Goal: Information Seeking & Learning: Compare options

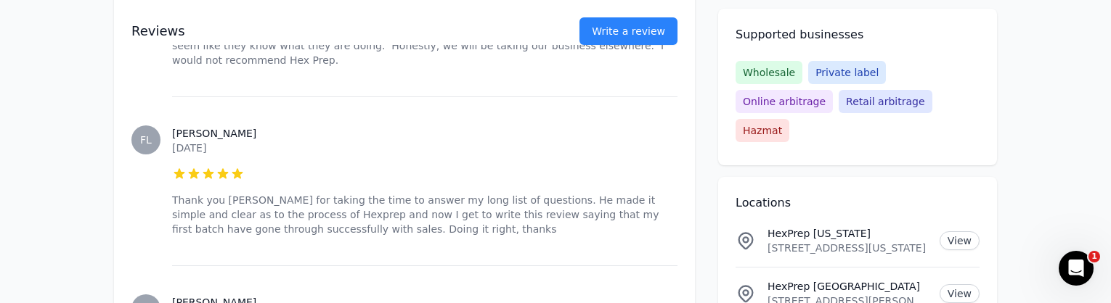
scroll to position [2608, 0]
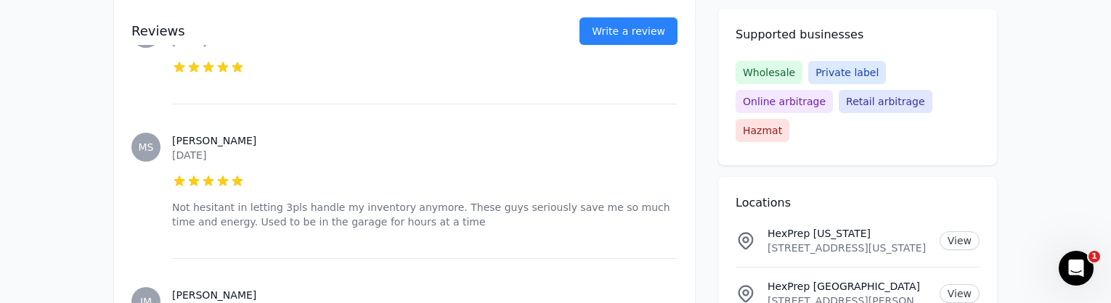
click at [778, 226] on p "HexPrep Oregon" at bounding box center [847, 233] width 160 height 15
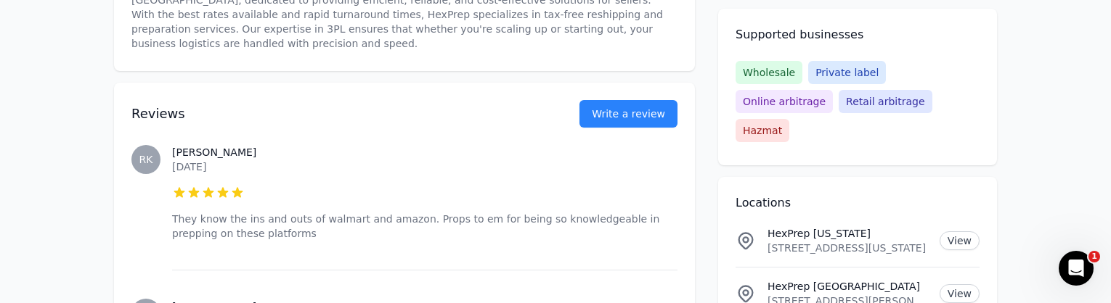
scroll to position [0, 0]
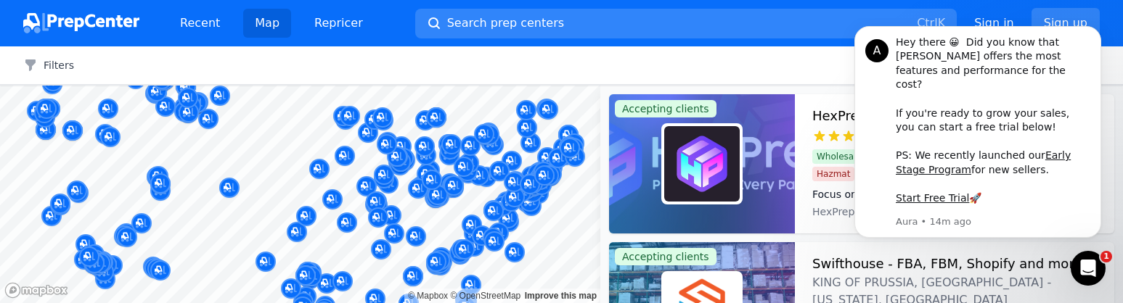
click at [978, 238] on div "A Hey there 😀 Did you know that Aura offers the most features and performance f…" at bounding box center [978, 238] width 0 height 0
click at [833, 111] on h3 "HexPrep" at bounding box center [839, 116] width 54 height 20
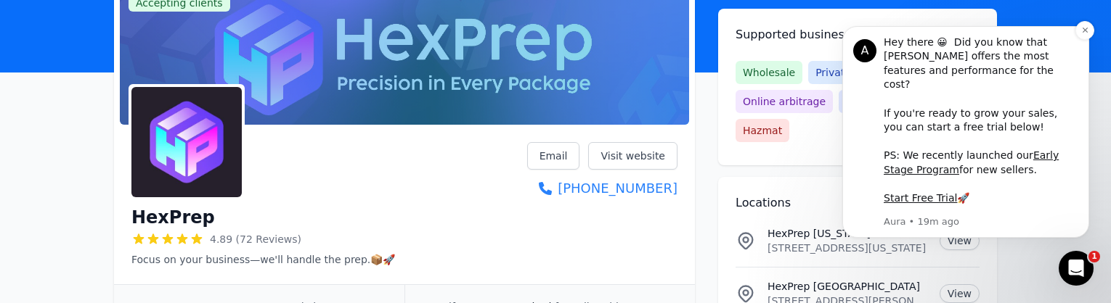
scroll to position [194, 0]
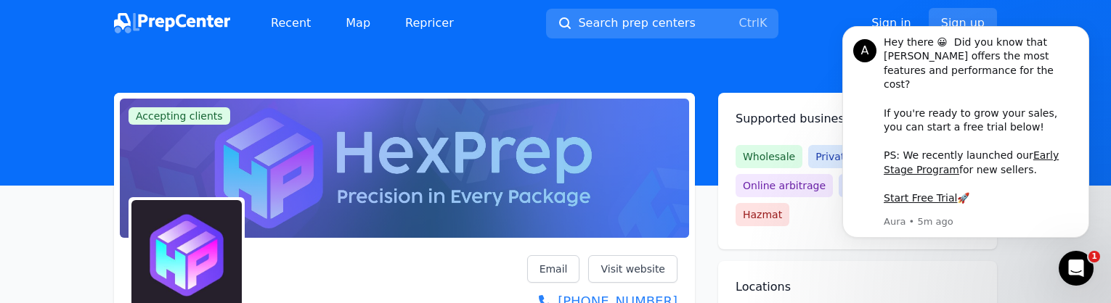
scroll to position [290, 0]
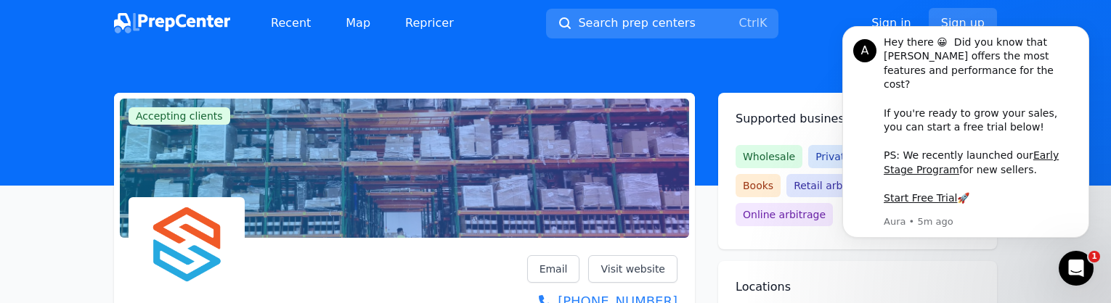
scroll to position [237, 0]
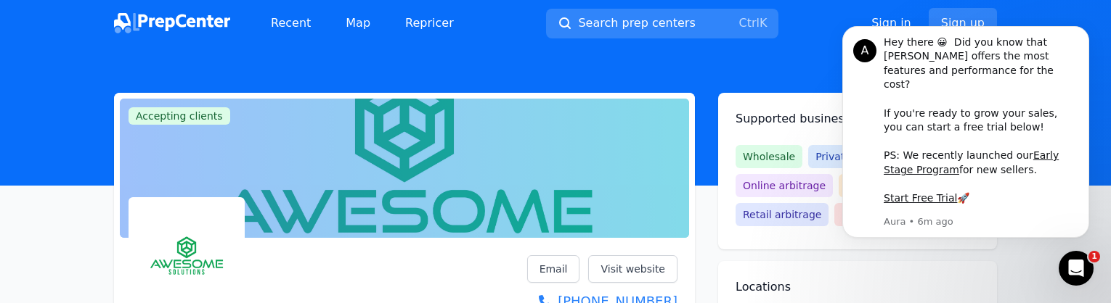
scroll to position [237, 0]
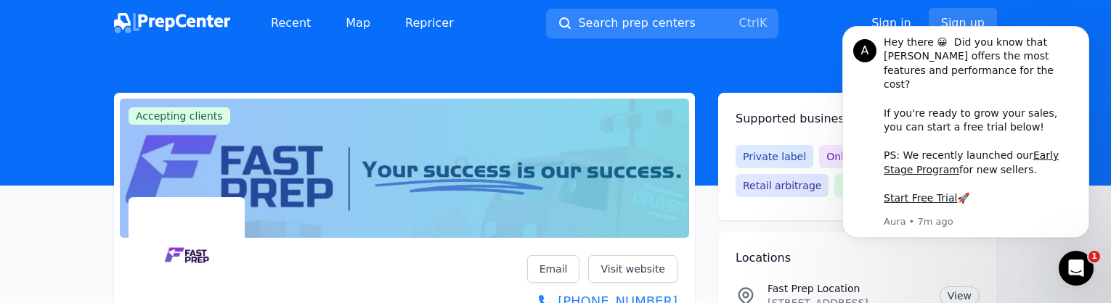
scroll to position [237, 0]
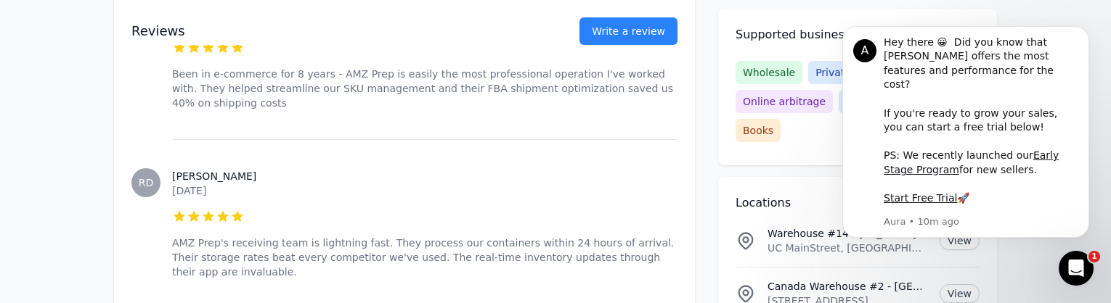
scroll to position [2090, 0]
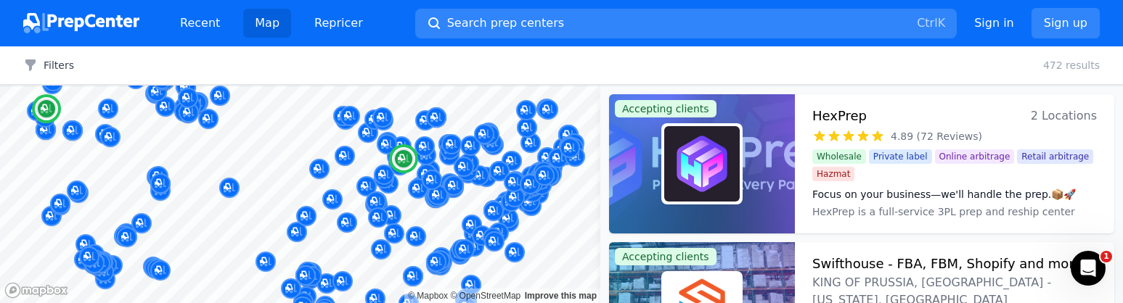
click at [837, 121] on h3 "HexPrep" at bounding box center [839, 116] width 54 height 20
